Goal: Information Seeking & Learning: Learn about a topic

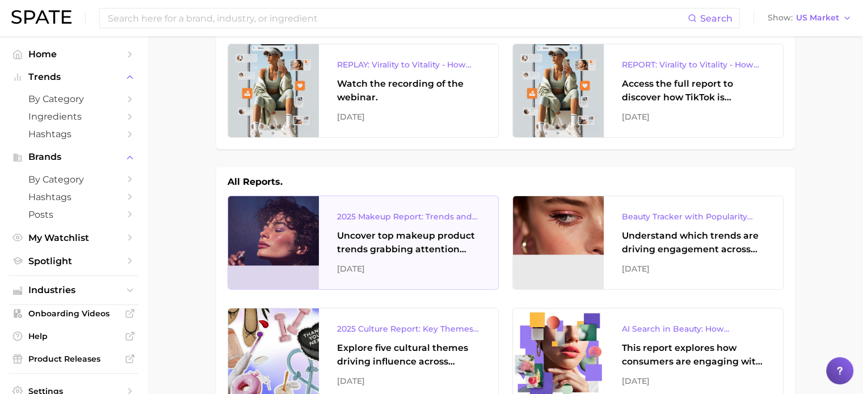
scroll to position [57, 0]
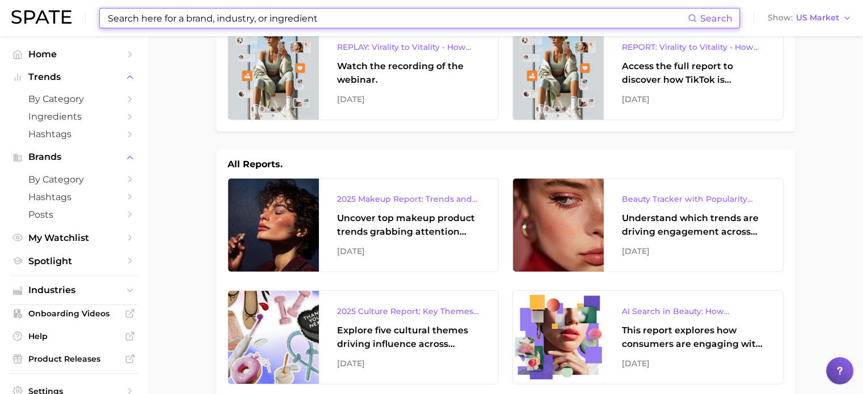
click at [313, 18] on input at bounding box center [397, 18] width 581 height 19
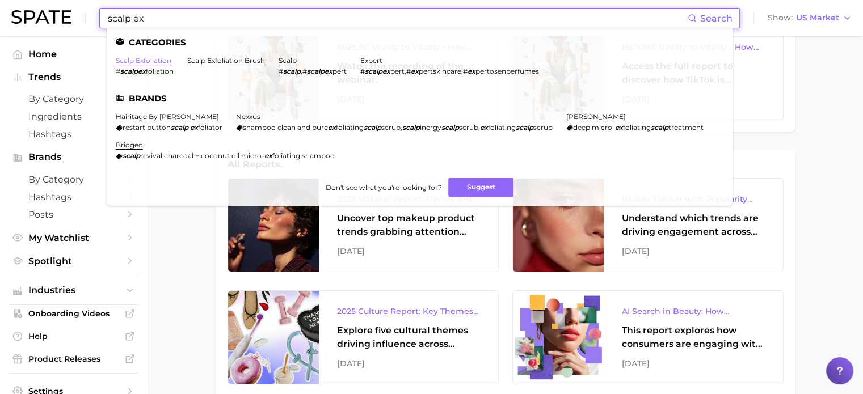
type input "scalp ex"
click at [137, 61] on link "scalp exfoliation" at bounding box center [144, 60] width 56 height 9
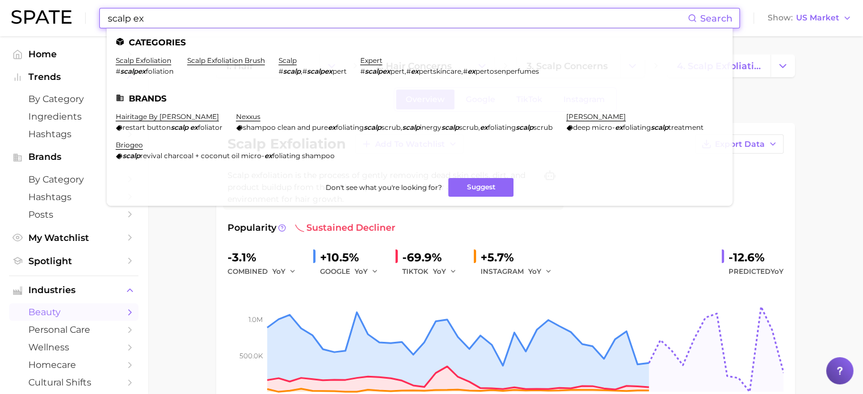
click at [157, 22] on input "scalp ex" at bounding box center [397, 18] width 581 height 19
drag, startPoint x: 150, startPoint y: 18, endPoint x: 131, endPoint y: 24, distance: 20.5
click at [131, 24] on input "scalp ex" at bounding box center [397, 18] width 581 height 19
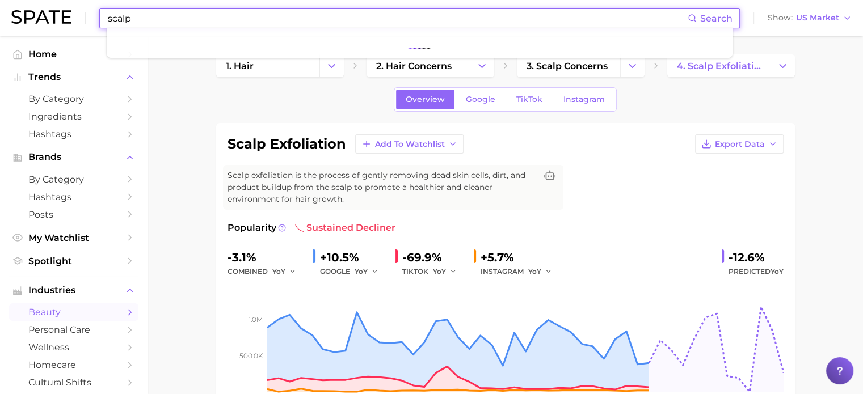
type input "scalp"
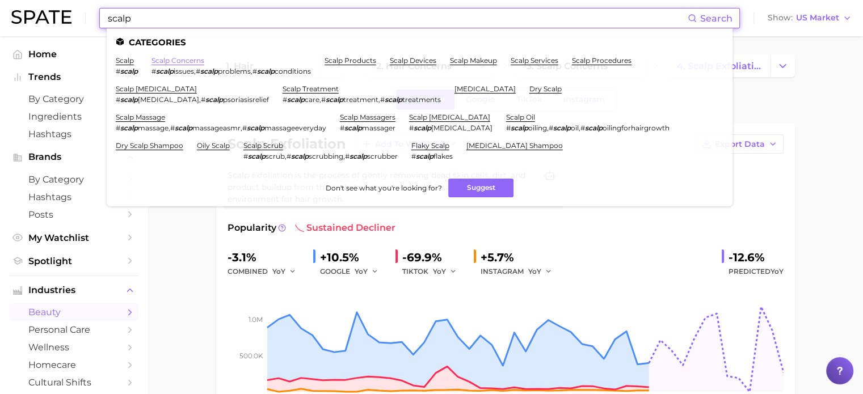
click at [177, 58] on link "scalp concerns" at bounding box center [178, 60] width 53 height 9
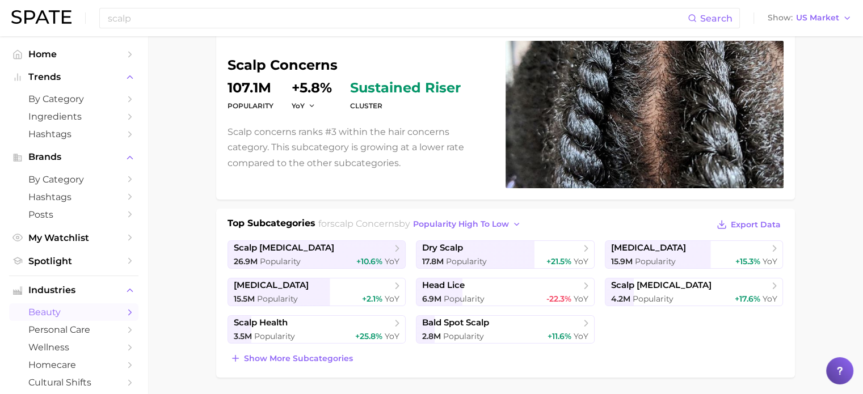
scroll to position [113, 0]
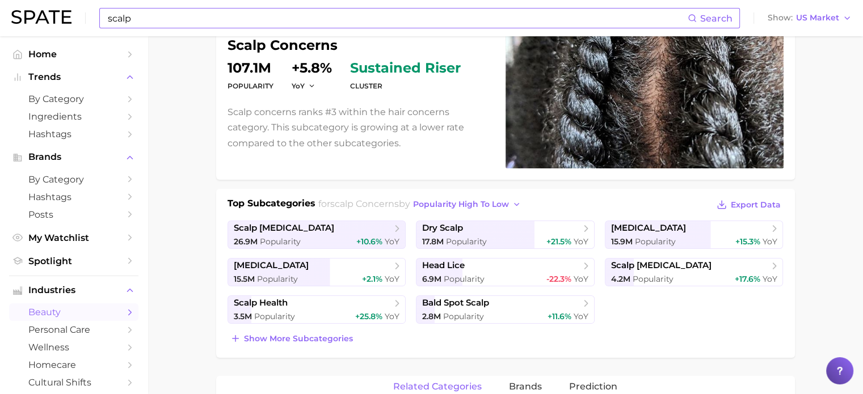
click at [178, 22] on input "scalp" at bounding box center [397, 18] width 581 height 19
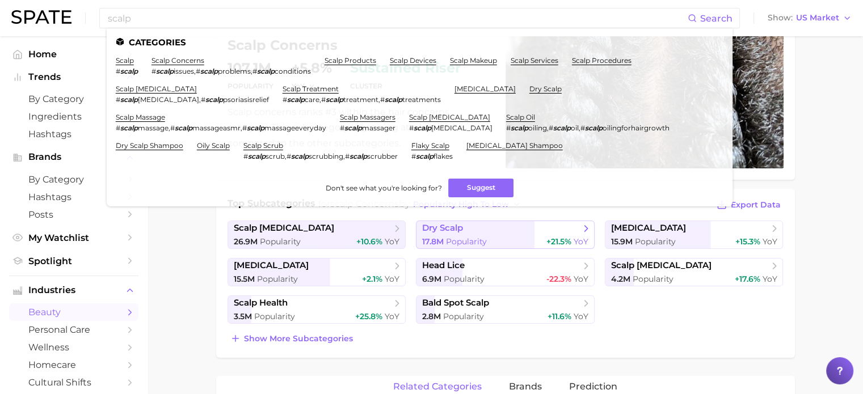
click at [501, 238] on div "17.8m Popularity +21.5% YoY" at bounding box center [505, 242] width 166 height 11
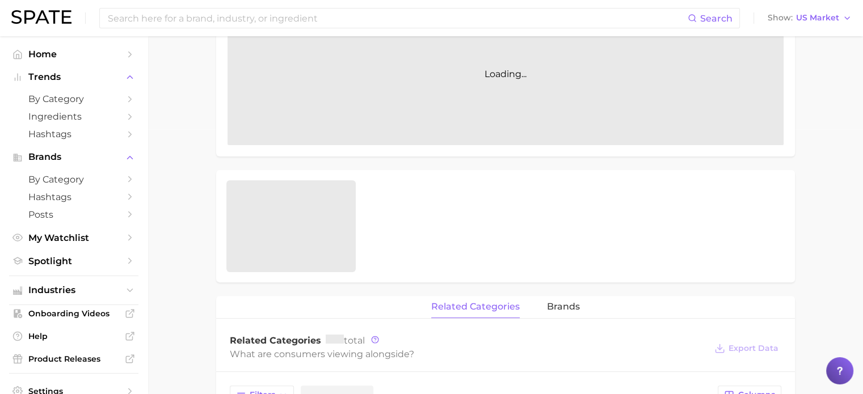
scroll to position [288, 0]
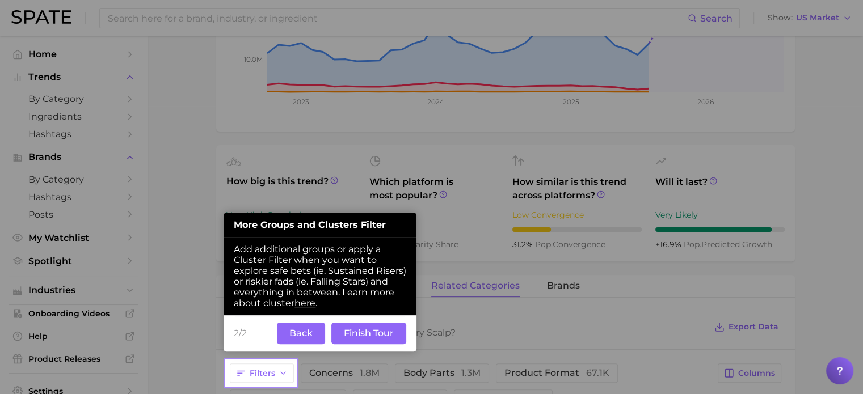
click at [310, 339] on button "Back" at bounding box center [301, 334] width 48 height 22
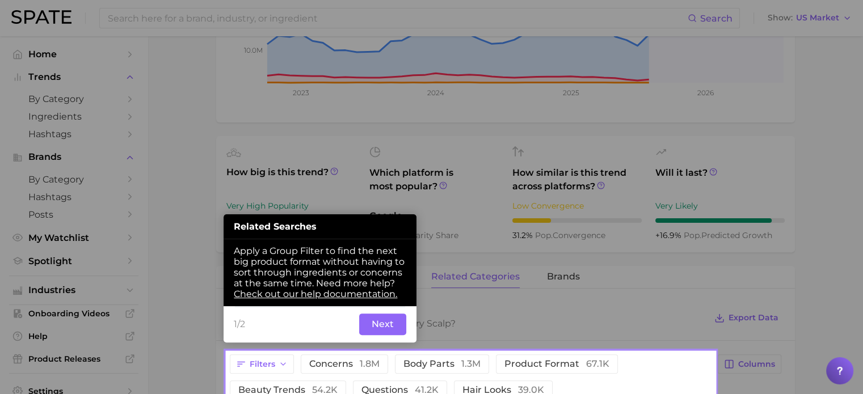
scroll to position [331, 0]
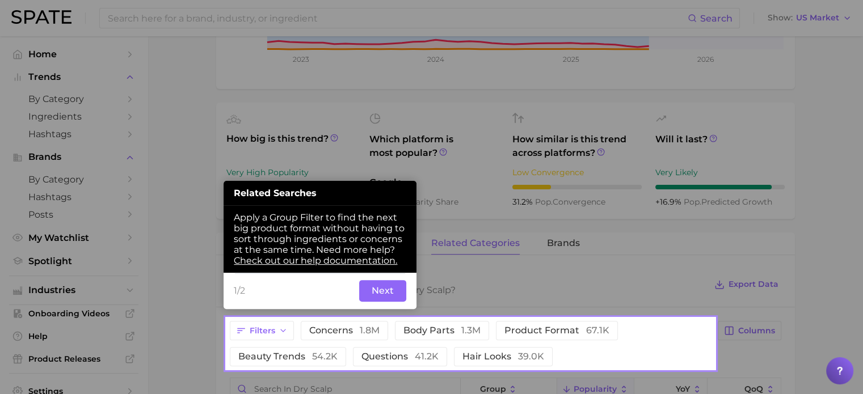
click at [363, 288] on button "Next" at bounding box center [382, 291] width 47 height 22
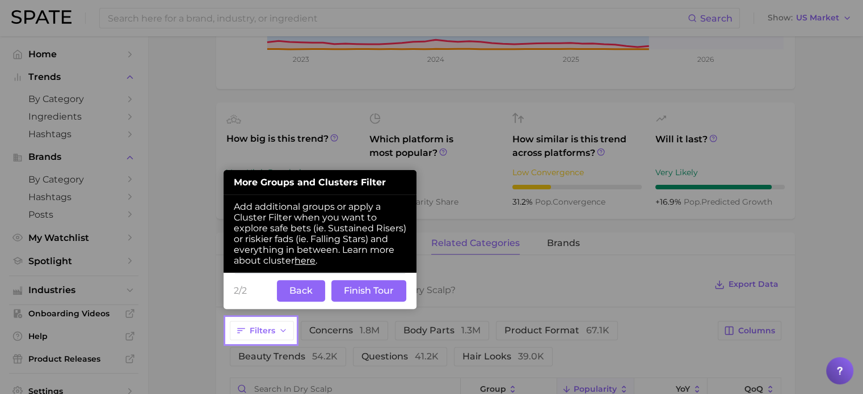
click at [406, 289] on div "2/2 Back Finish Tour" at bounding box center [320, 291] width 193 height 36
click at [396, 293] on button "Finish Tour" at bounding box center [368, 291] width 75 height 22
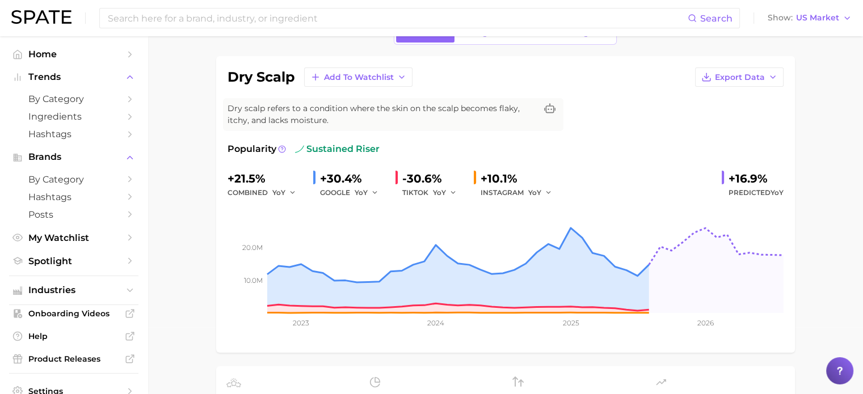
scroll to position [47, 0]
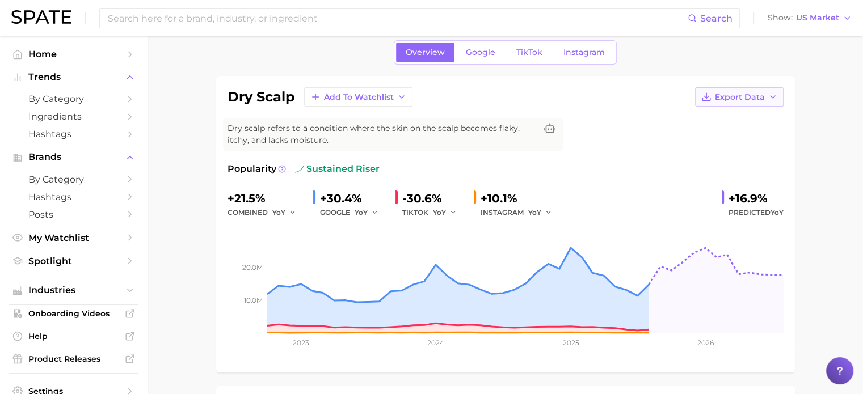
click at [776, 104] on button "Export Data" at bounding box center [739, 96] width 89 height 19
click at [766, 141] on button "Time Series Image" at bounding box center [721, 138] width 125 height 20
